Goal: Navigation & Orientation: Find specific page/section

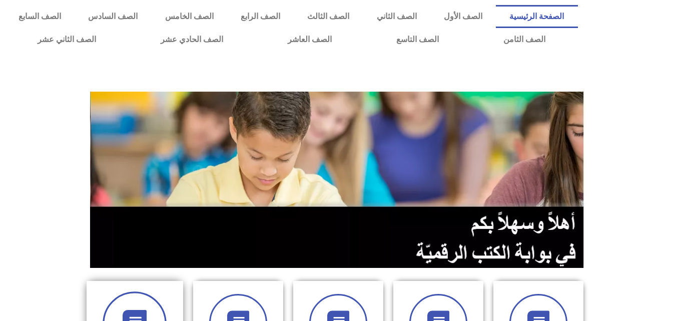
click at [149, 304] on span at bounding box center [135, 323] width 64 height 64
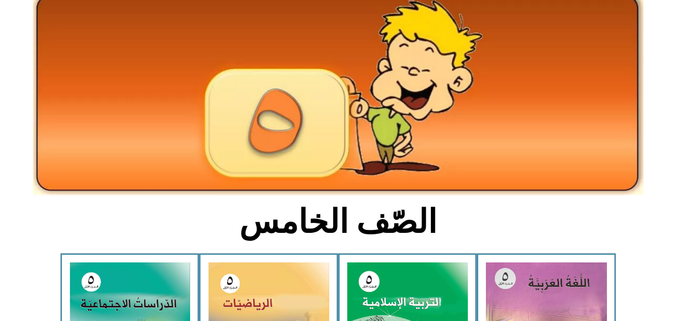
scroll to position [80, 0]
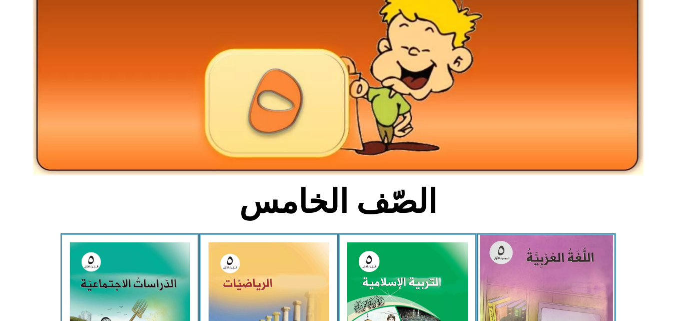
click at [545, 283] on img at bounding box center [546, 318] width 133 height 166
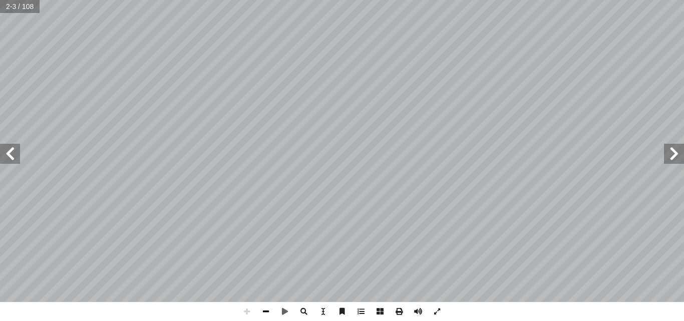
click at [266, 309] on span at bounding box center [265, 311] width 19 height 19
click at [577, 91] on html "الصفحة الرئيسية الصف الأول الصف الثاني الصف الثالث الصف الرابع الصف الخامس الصف…" at bounding box center [342, 45] width 684 height 91
